Goal: Obtain resource: Download file/media

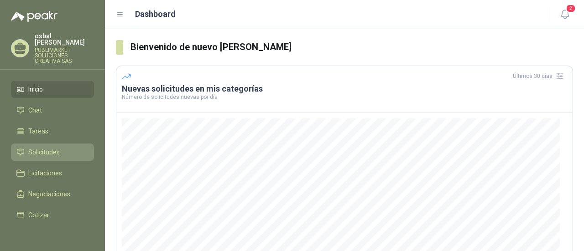
click at [46, 147] on span "Solicitudes" at bounding box center [43, 152] width 31 height 10
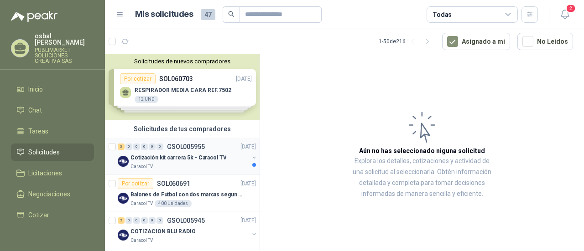
click at [175, 160] on p "Cotización kit carrera 5k - Caracol TV" at bounding box center [179, 158] width 96 height 9
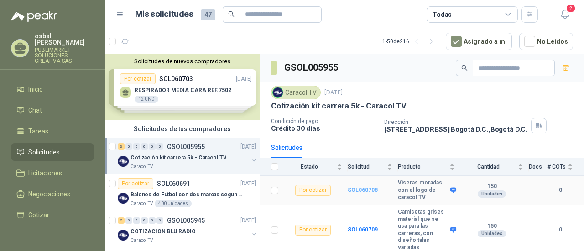
click at [357, 189] on b "SOL060708" at bounding box center [363, 190] width 30 height 6
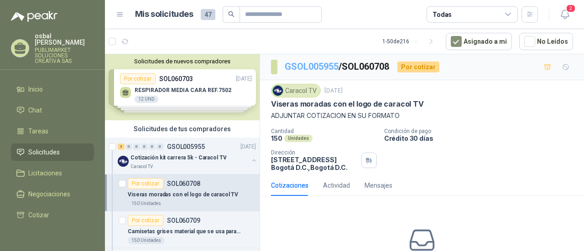
click at [313, 64] on link "GSOL005955" at bounding box center [312, 66] width 54 height 11
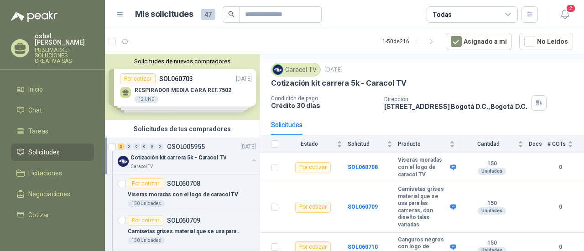
scroll to position [28, 0]
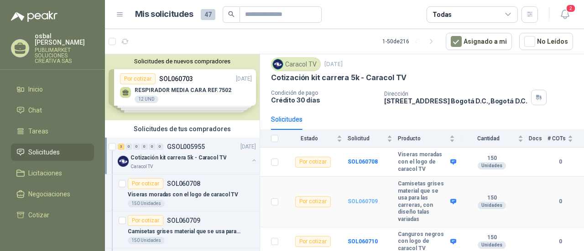
click at [358, 199] on b "SOL060709" at bounding box center [363, 202] width 30 height 6
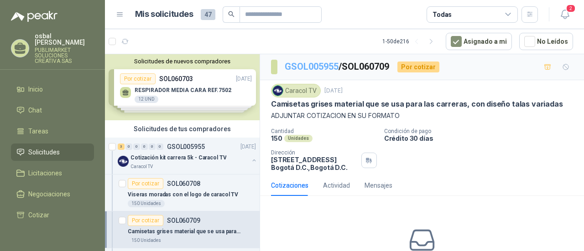
click at [311, 68] on link "GSOL005955" at bounding box center [312, 66] width 54 height 11
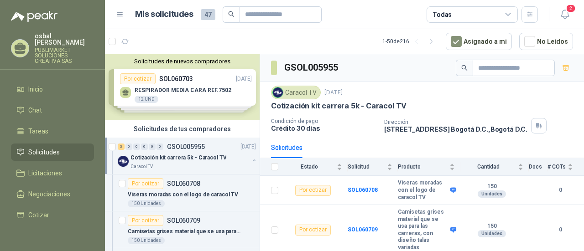
scroll to position [28, 0]
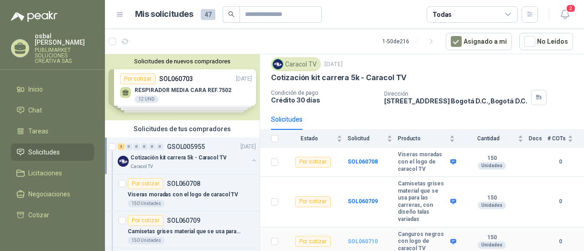
click at [372, 239] on b "SOL060710" at bounding box center [363, 242] width 30 height 6
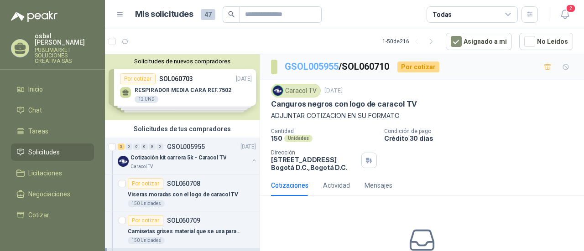
click at [303, 62] on link "GSOL005955" at bounding box center [312, 66] width 54 height 11
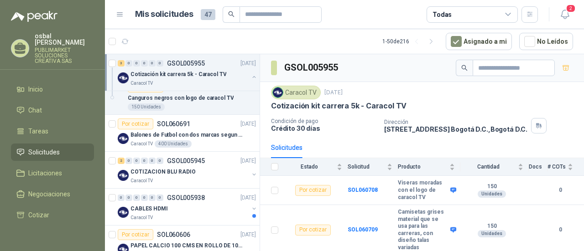
scroll to position [180, 0]
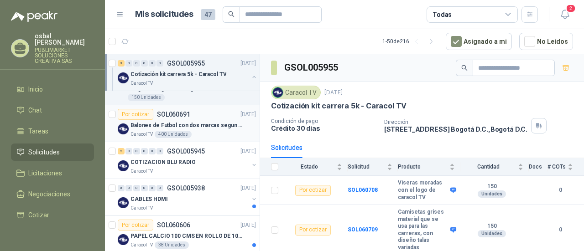
click at [201, 138] on article "Por cotizar SOL060691 [DATE] Balones de Futbol con dos marcas segun adjunto. Ad…" at bounding box center [182, 123] width 155 height 37
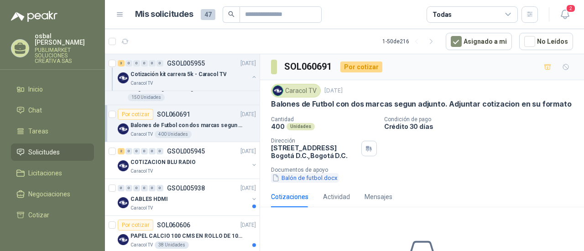
click at [310, 177] on button "Balón de futbol.docx" at bounding box center [305, 178] width 68 height 10
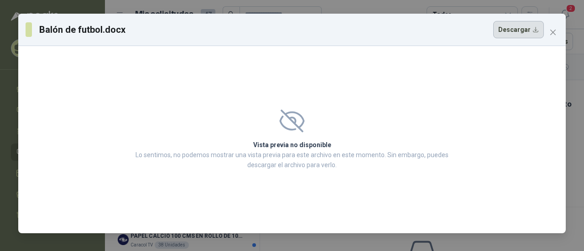
click at [517, 27] on button "Descargar" at bounding box center [518, 29] width 51 height 17
click at [558, 32] on span "Close" at bounding box center [553, 32] width 15 height 7
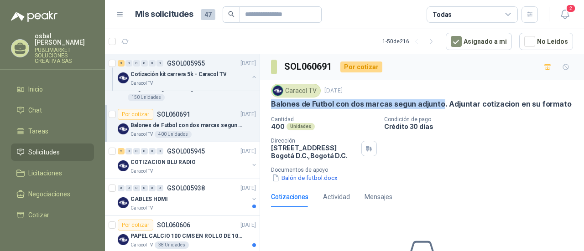
drag, startPoint x: 271, startPoint y: 103, endPoint x: 439, endPoint y: 102, distance: 168.0
click at [439, 102] on p "Balones de Futbol con dos marcas segun adjunto. Adjuntar cotizacion en su forma…" at bounding box center [421, 104] width 300 height 10
copy p "Balones de Futbol con dos marcas segun adjunto"
